Goal: Register for event/course

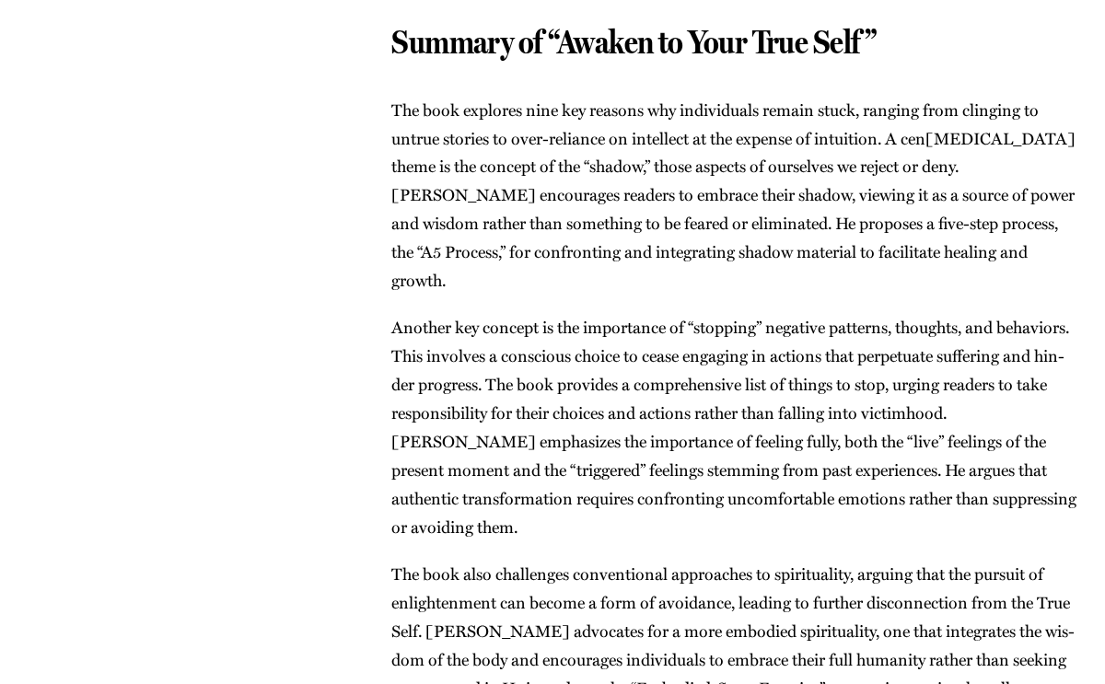
scroll to position [3133, 0]
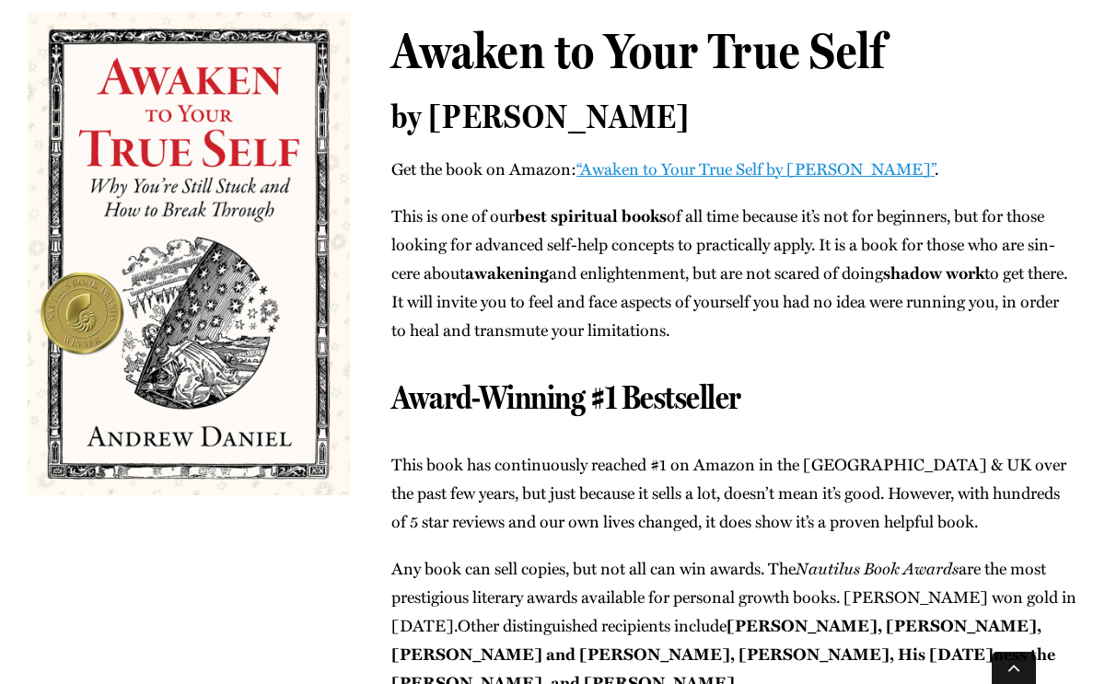
scroll to position [0, 0]
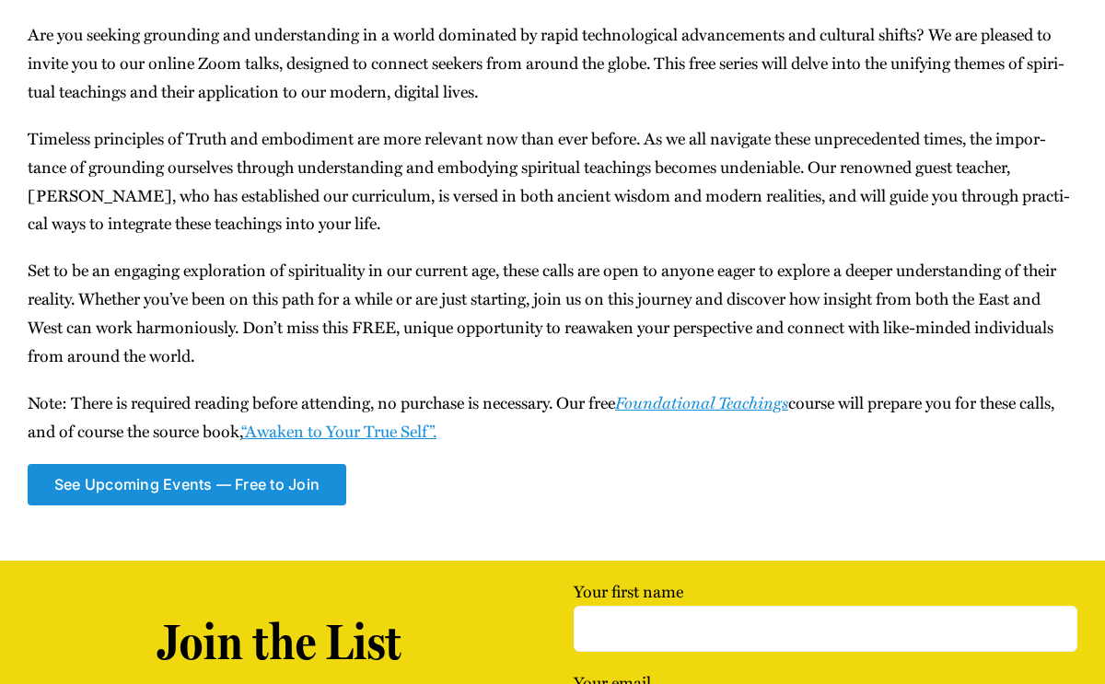
scroll to position [353, 0]
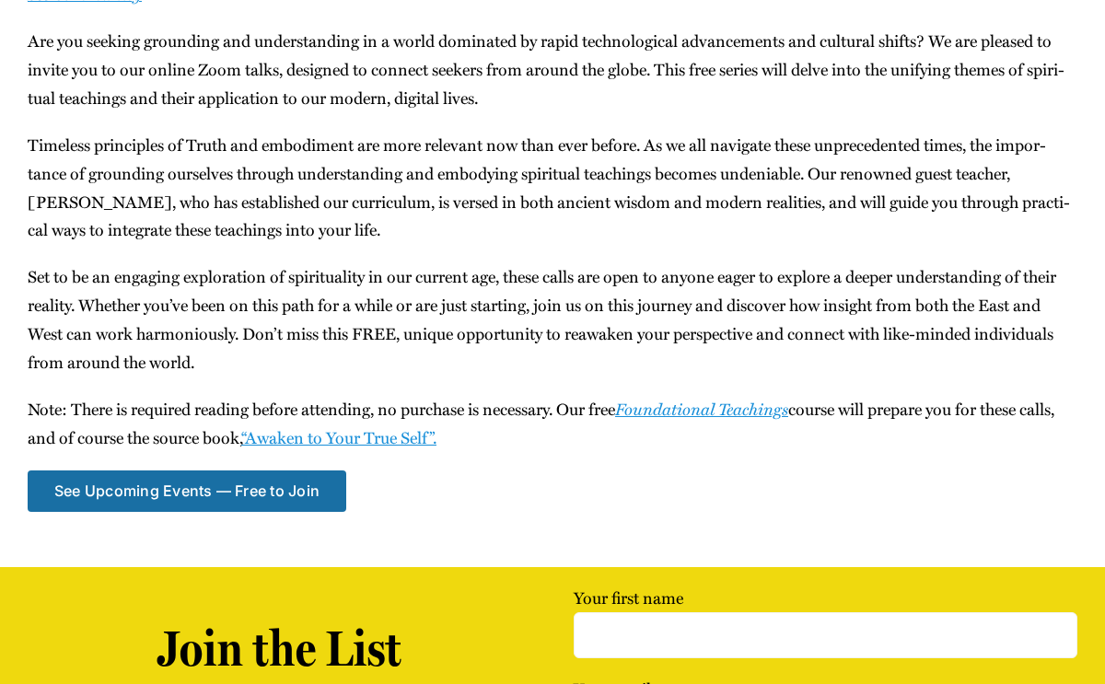
click at [229, 493] on span "See Upcom­ing Events — Free to Join" at bounding box center [186, 490] width 265 height 17
